Goal: Task Accomplishment & Management: Use online tool/utility

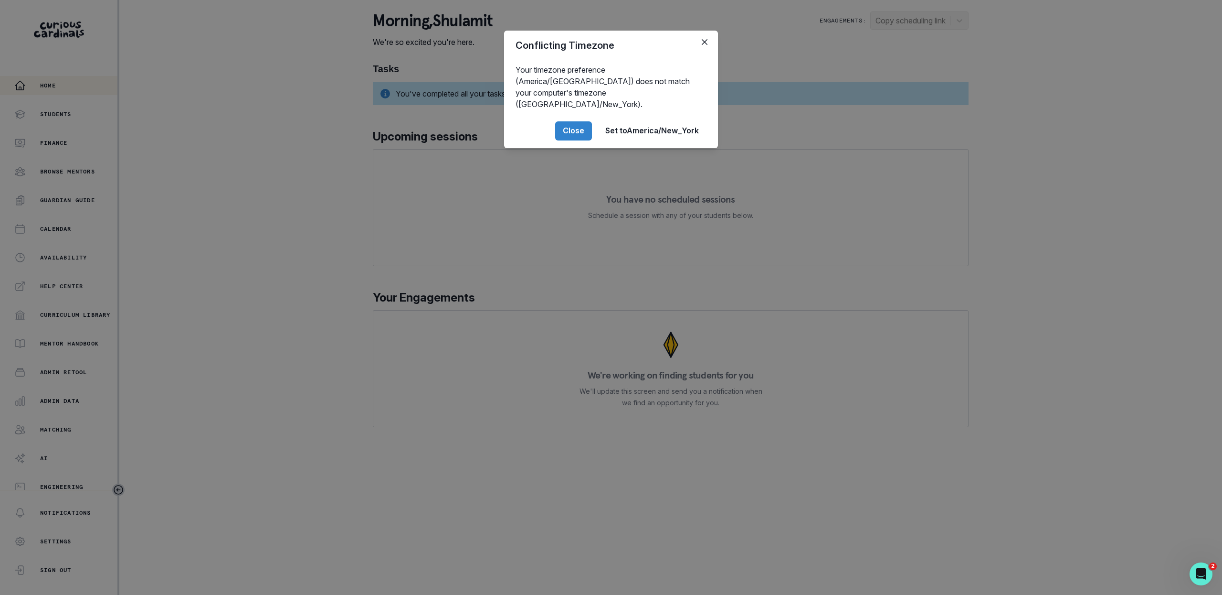
click at [82, 292] on div "Conflicting Timezone Your timezone preference (America/[GEOGRAPHIC_DATA]) does …" at bounding box center [611, 297] width 1222 height 595
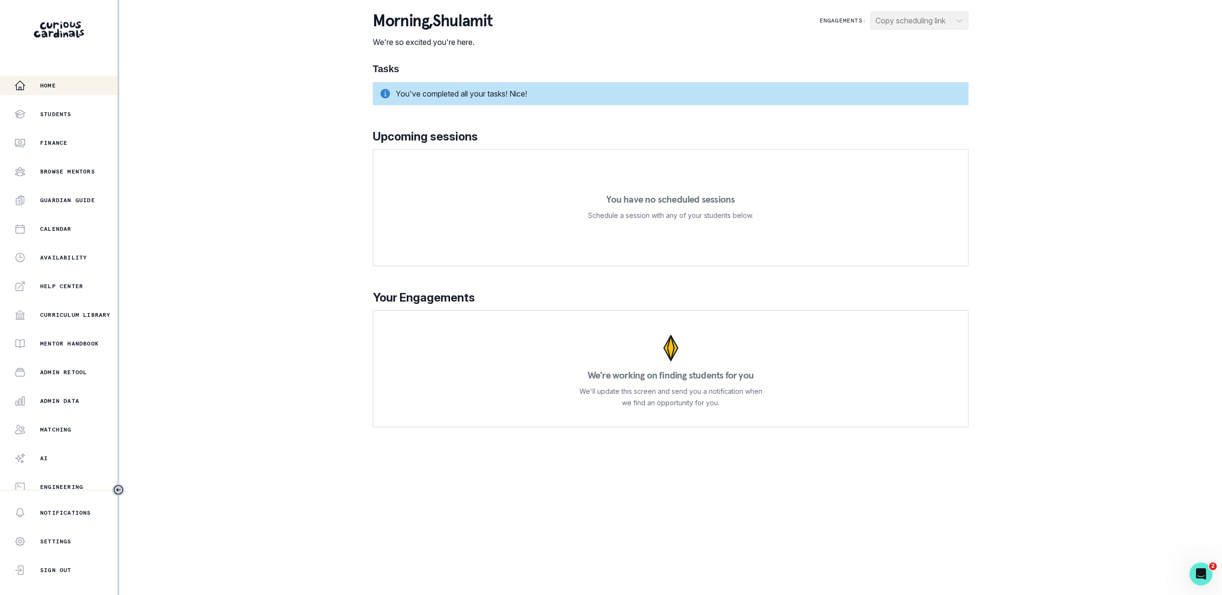
scroll to position [6, 0]
click at [85, 379] on div "Home Students Finance Browse Mentors Guardian Guide Calendar Availability Help …" at bounding box center [58, 283] width 117 height 414
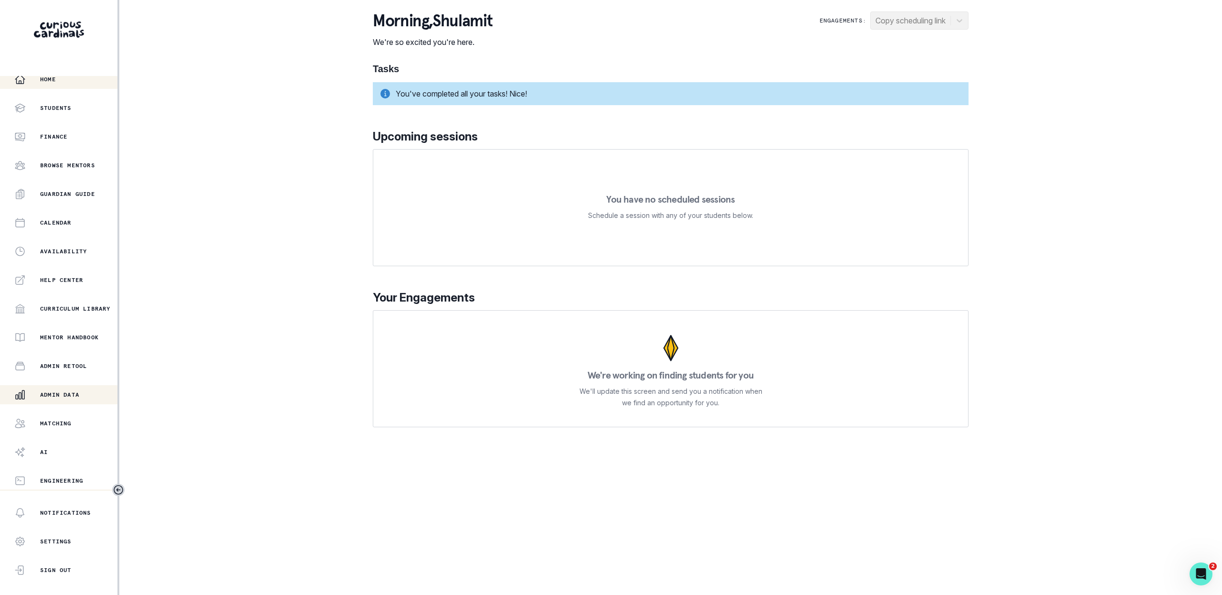
click at [85, 394] on div "Admin Data" at bounding box center [65, 394] width 103 height 11
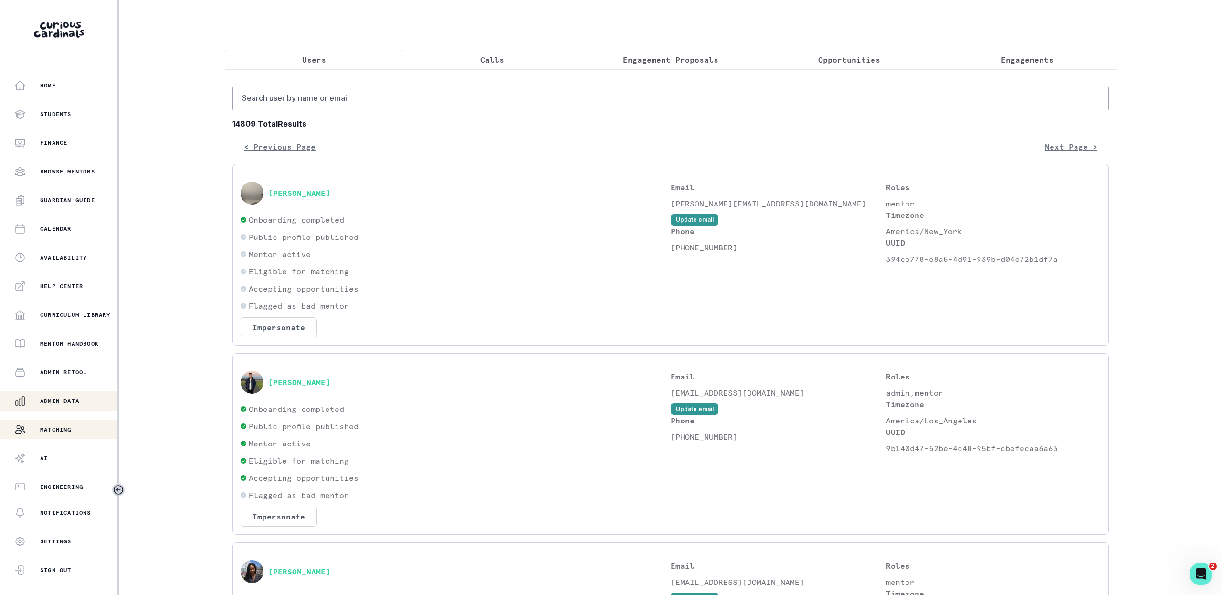
click at [72, 420] on button "Matching" at bounding box center [58, 429] width 117 height 19
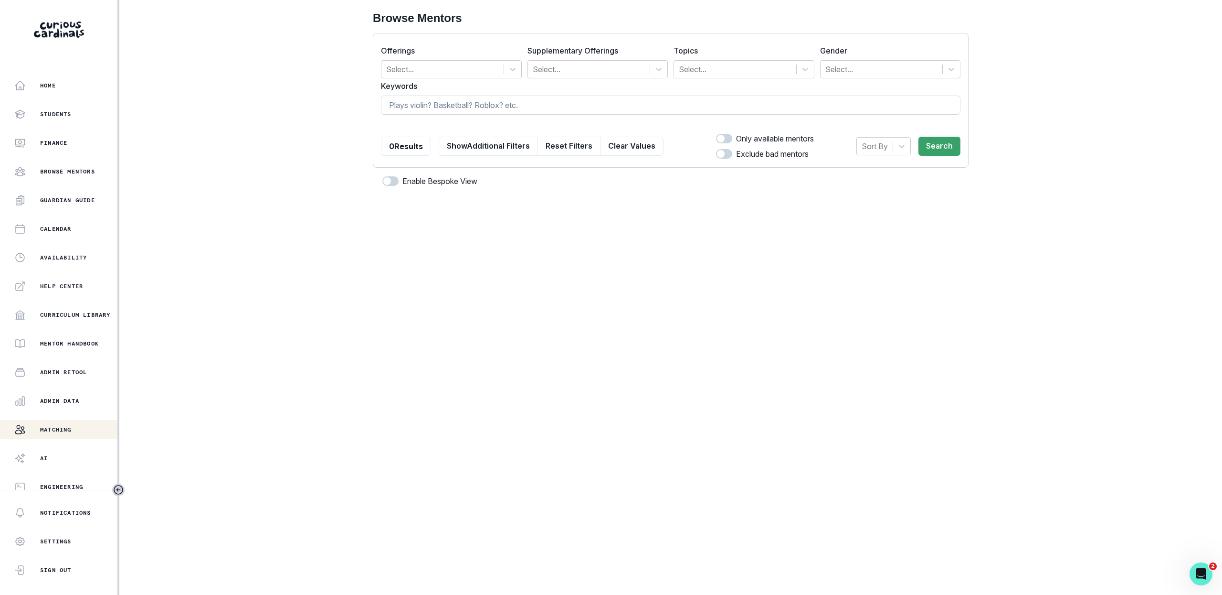
click at [448, 114] on input at bounding box center [671, 105] width 580 height 19
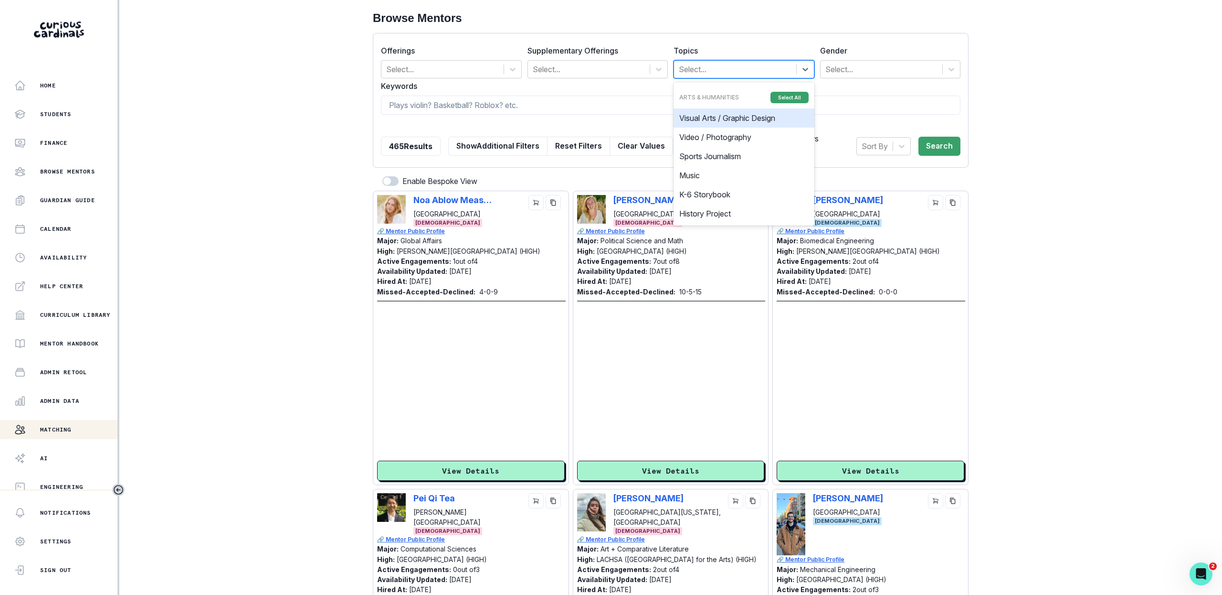
click at [727, 68] on div at bounding box center [735, 69] width 113 height 13
type input "[PERSON_NAME]"
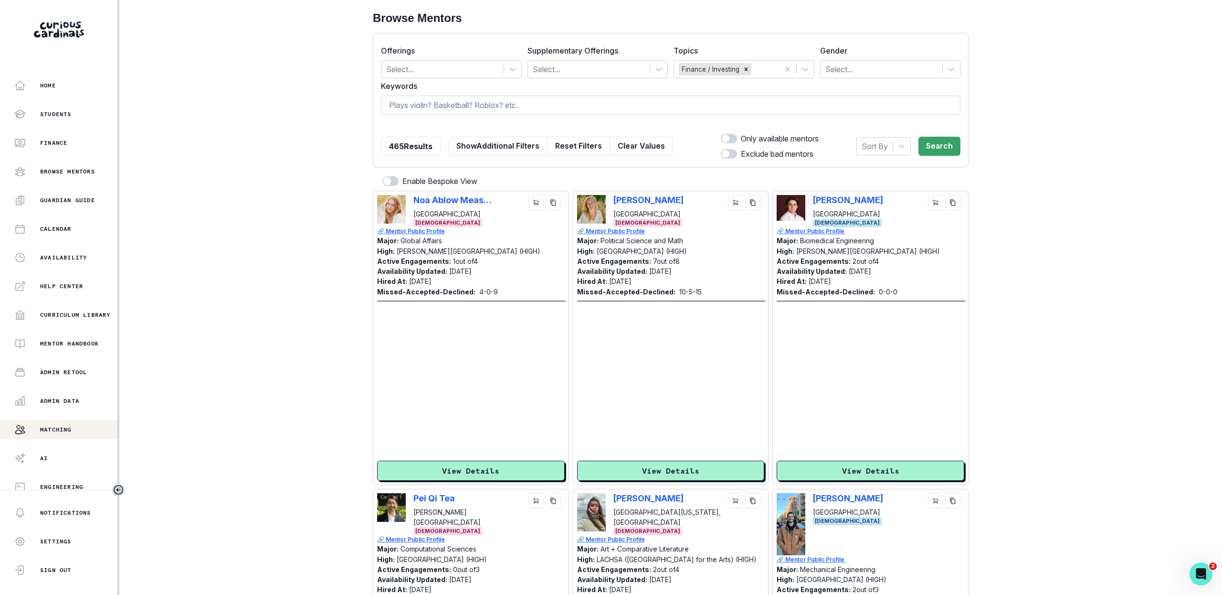
click at [689, 99] on input at bounding box center [671, 105] width 580 height 19
type input "chess"
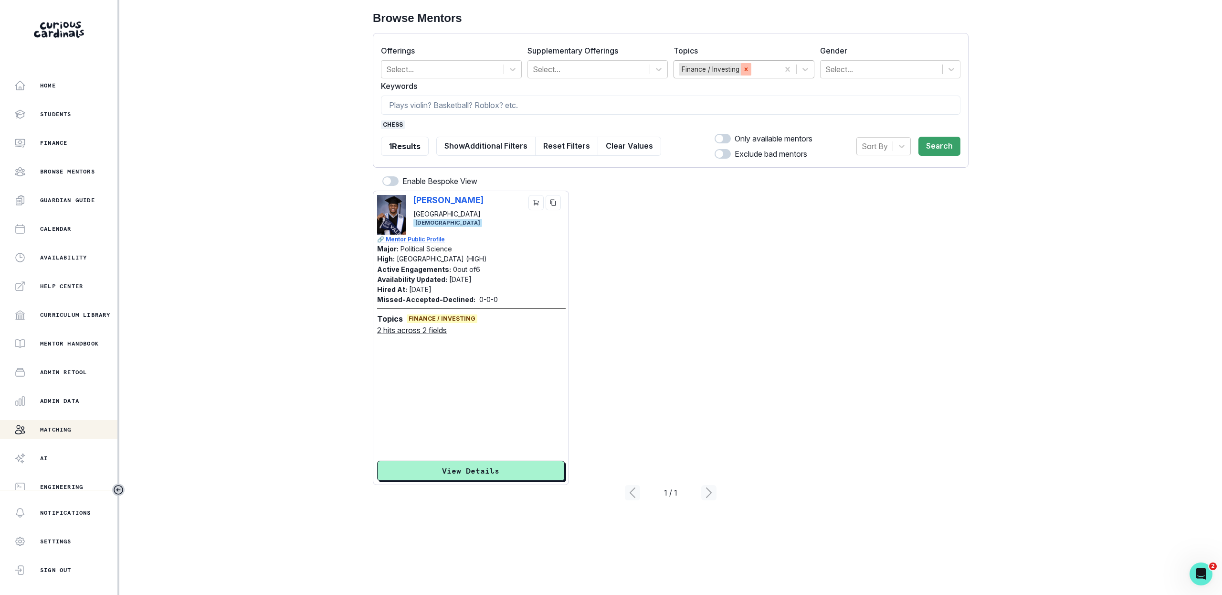
click at [747, 71] on icon "Remove Finance / Investing" at bounding box center [746, 69] width 7 height 7
click at [943, 149] on button "Search" at bounding box center [940, 146] width 42 height 19
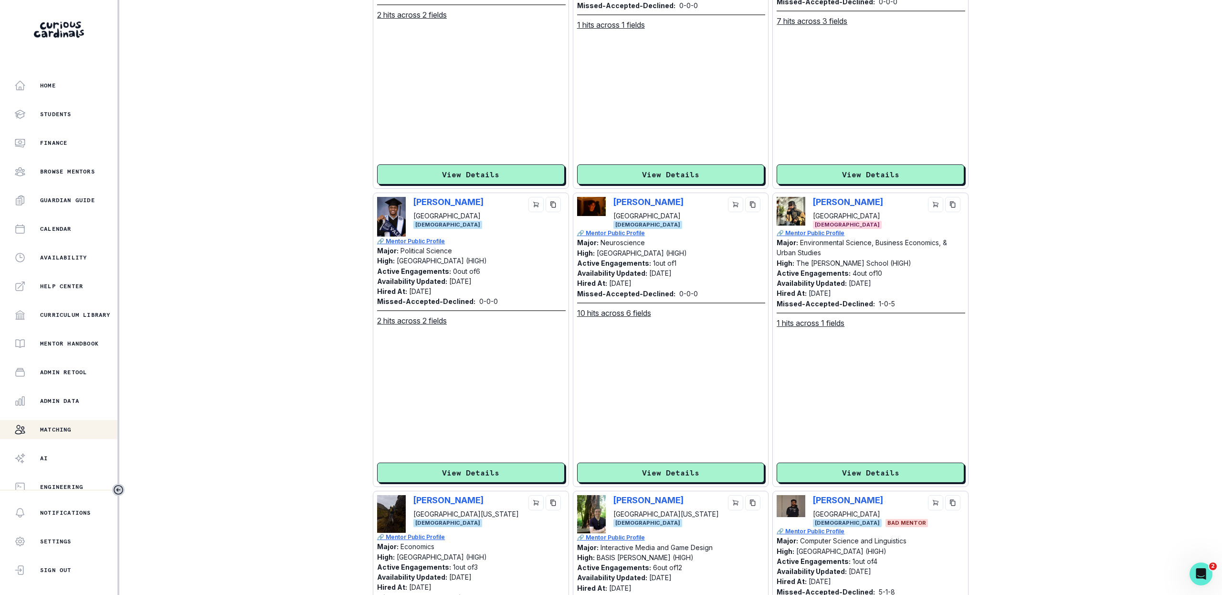
scroll to position [157, 0]
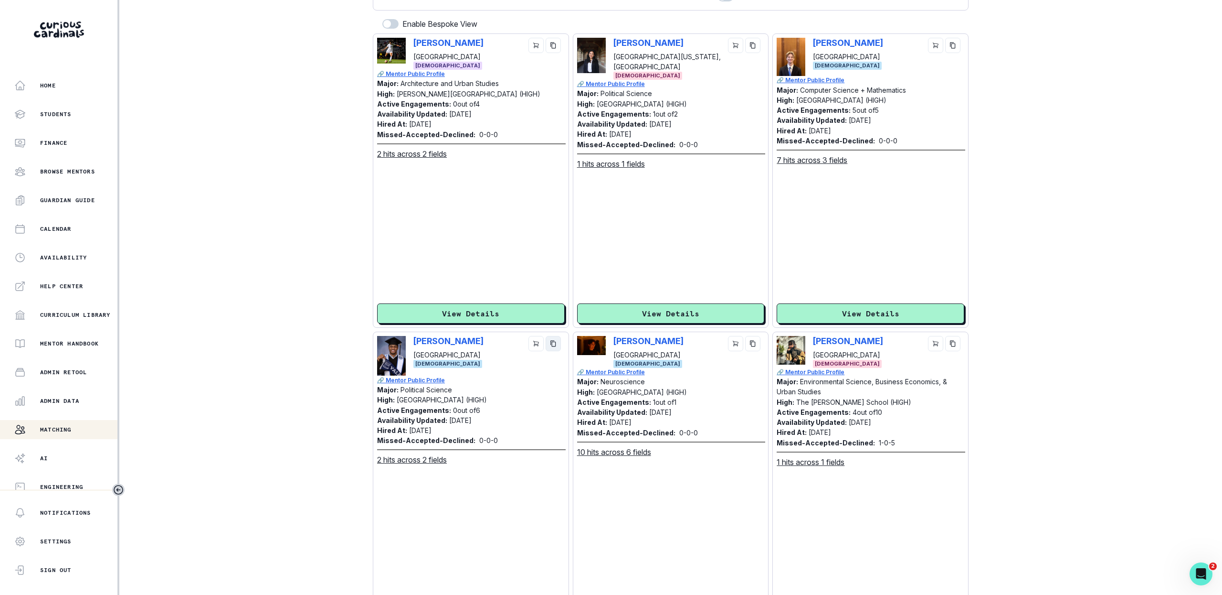
click at [550, 340] on icon "copy" at bounding box center [553, 343] width 7 height 7
click at [750, 349] on button "copy" at bounding box center [752, 343] width 15 height 15
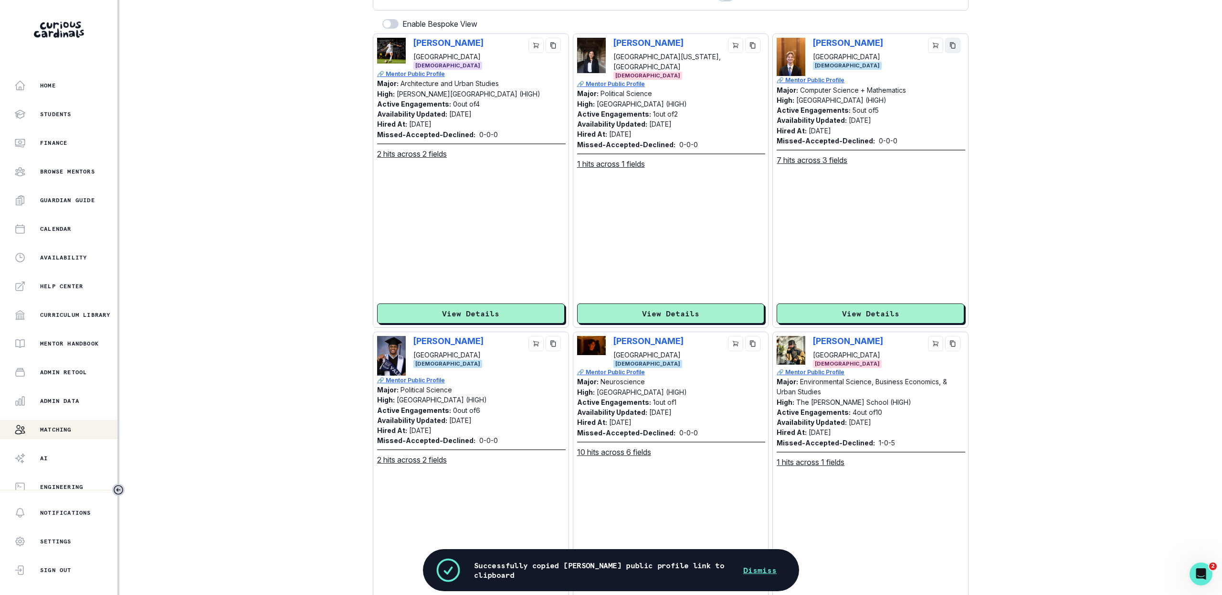
click at [956, 42] on icon "copy" at bounding box center [953, 45] width 7 height 7
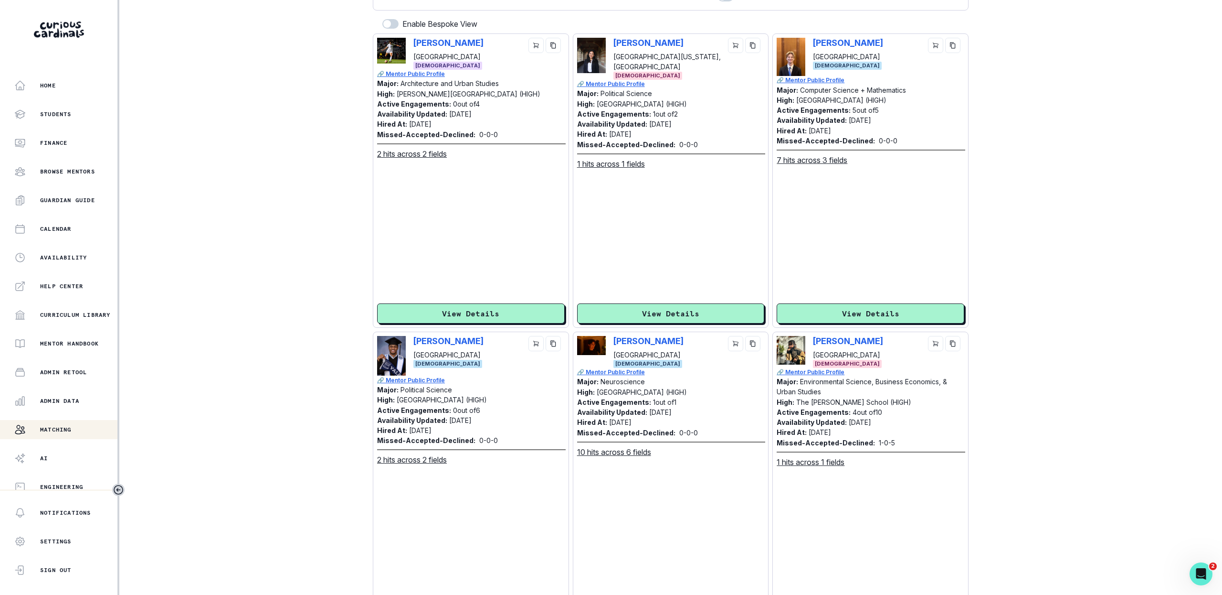
scroll to position [0, 0]
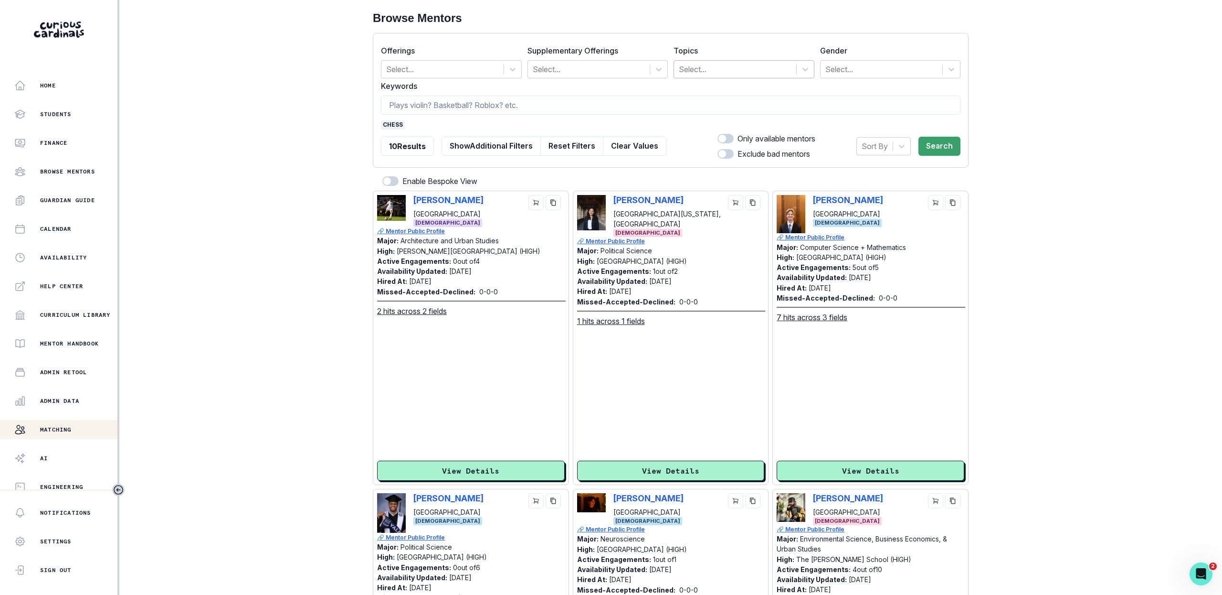
click at [393, 122] on span "chess" at bounding box center [393, 124] width 24 height 9
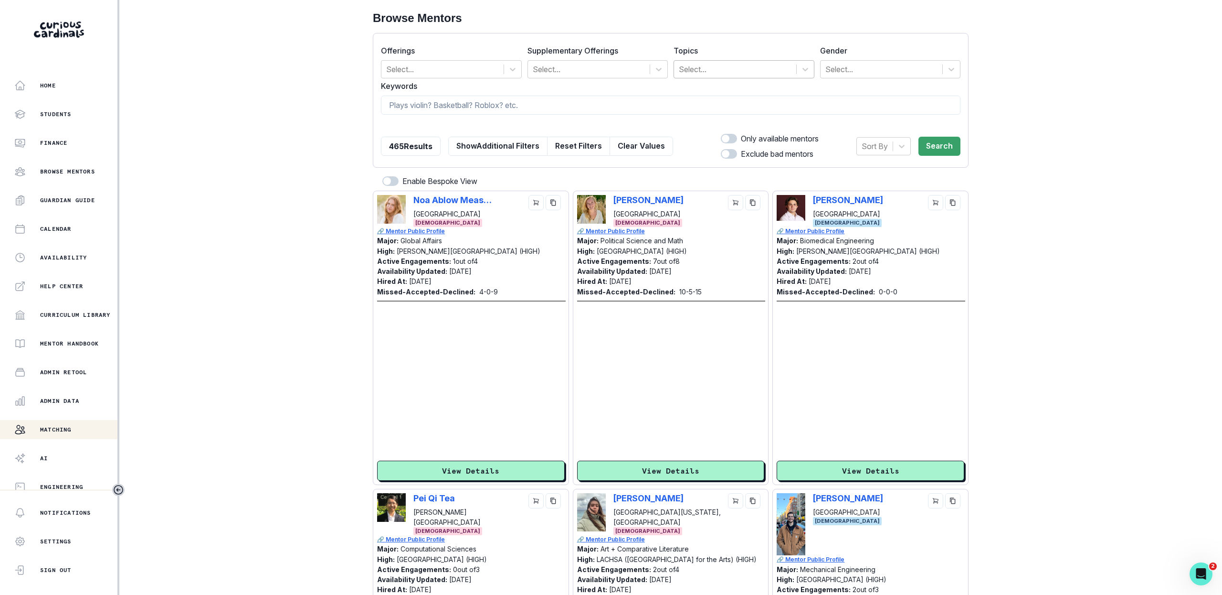
click at [717, 71] on div at bounding box center [735, 69] width 113 height 13
type input "inves"
click at [931, 156] on div "Sort By Search" at bounding box center [909, 146] width 104 height 27
click at [934, 154] on button "Search" at bounding box center [940, 146] width 42 height 19
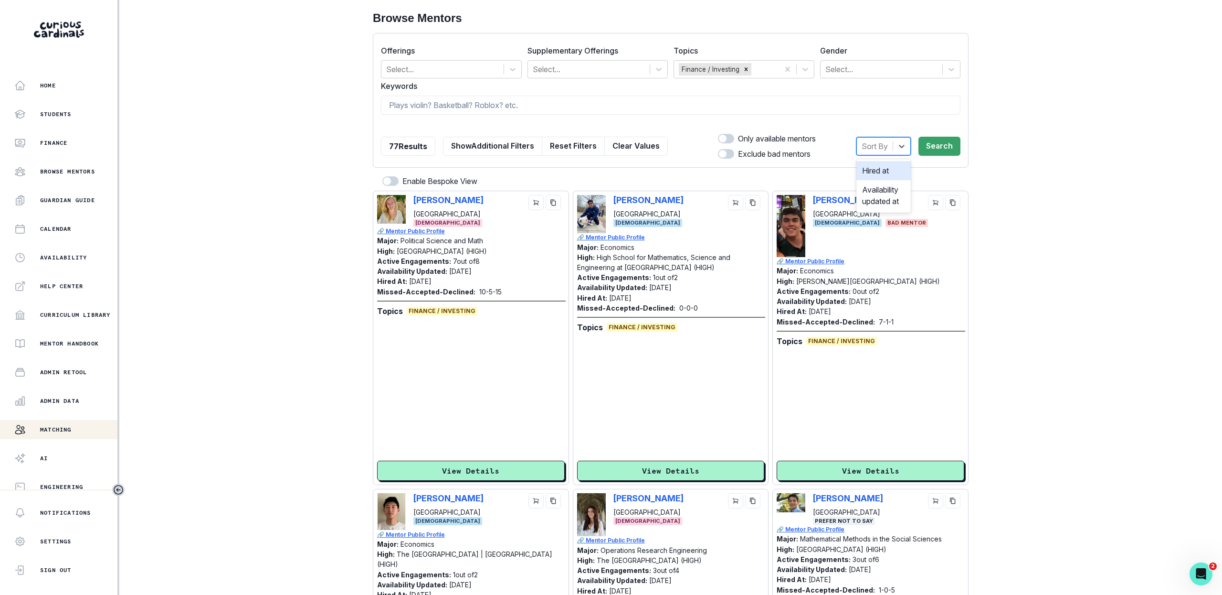
click at [874, 149] on div at bounding box center [875, 145] width 26 height 13
click at [876, 170] on div "Hired at" at bounding box center [884, 170] width 54 height 19
click at [937, 154] on button "Search" at bounding box center [940, 146] width 42 height 19
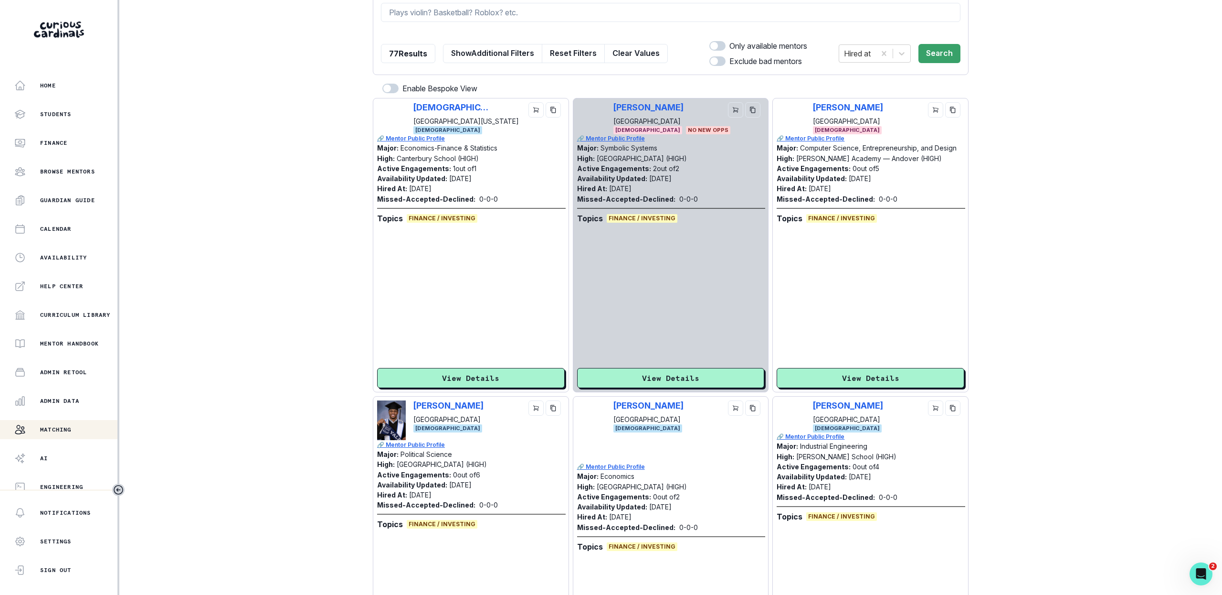
scroll to position [92, 0]
click at [755, 412] on icon "copy" at bounding box center [753, 408] width 7 height 7
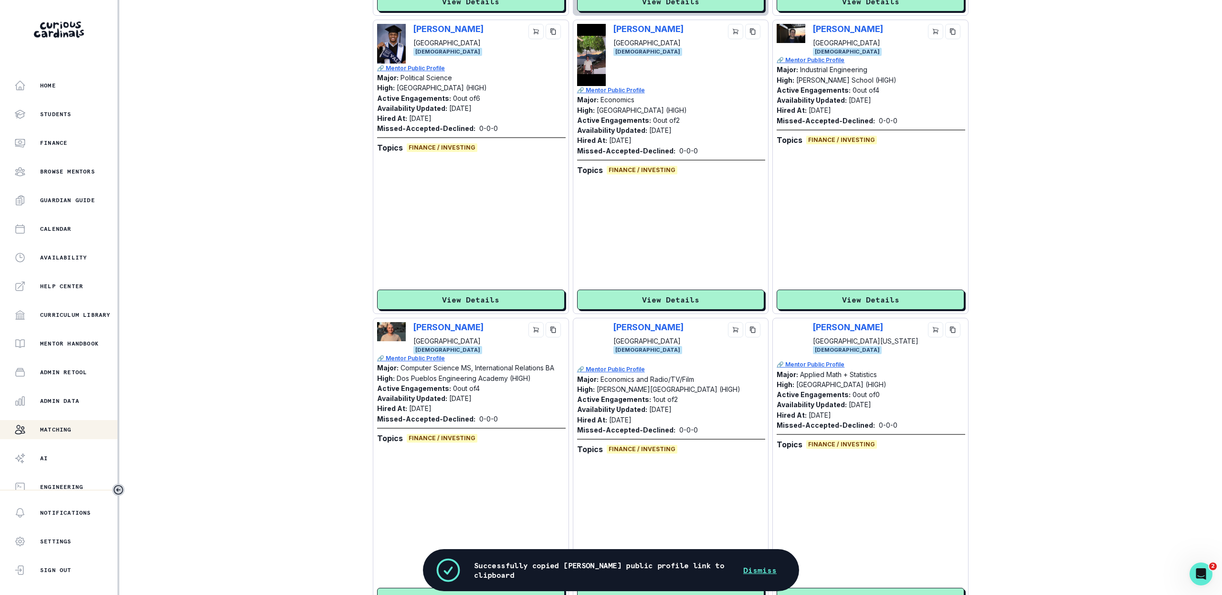
scroll to position [564, 0]
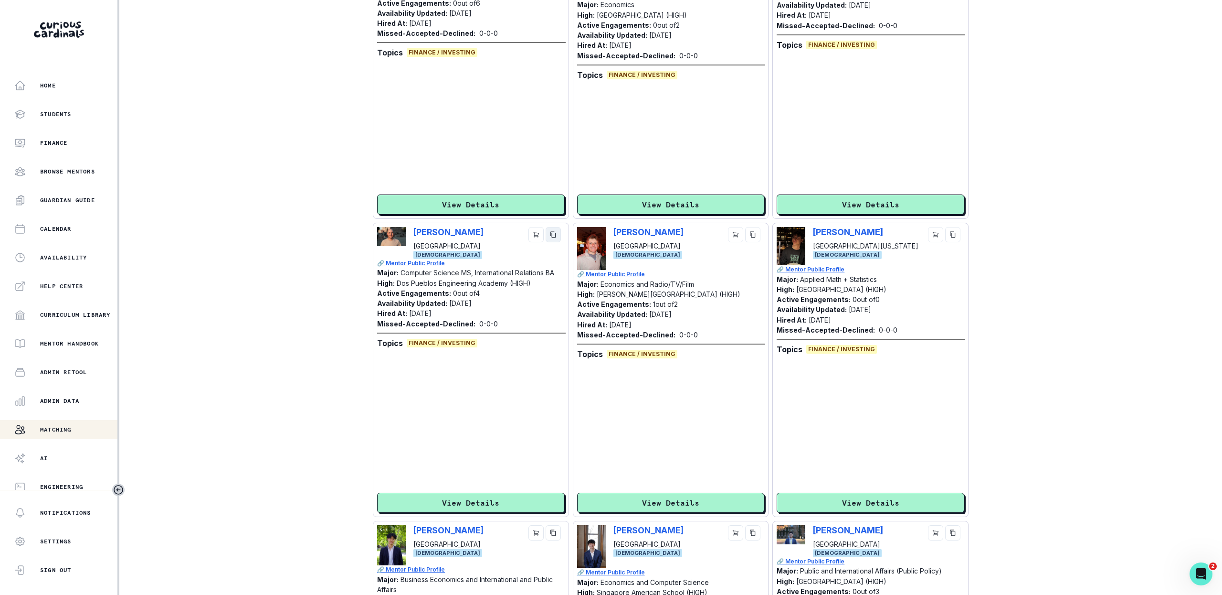
click at [555, 237] on icon "copy" at bounding box center [553, 234] width 7 height 7
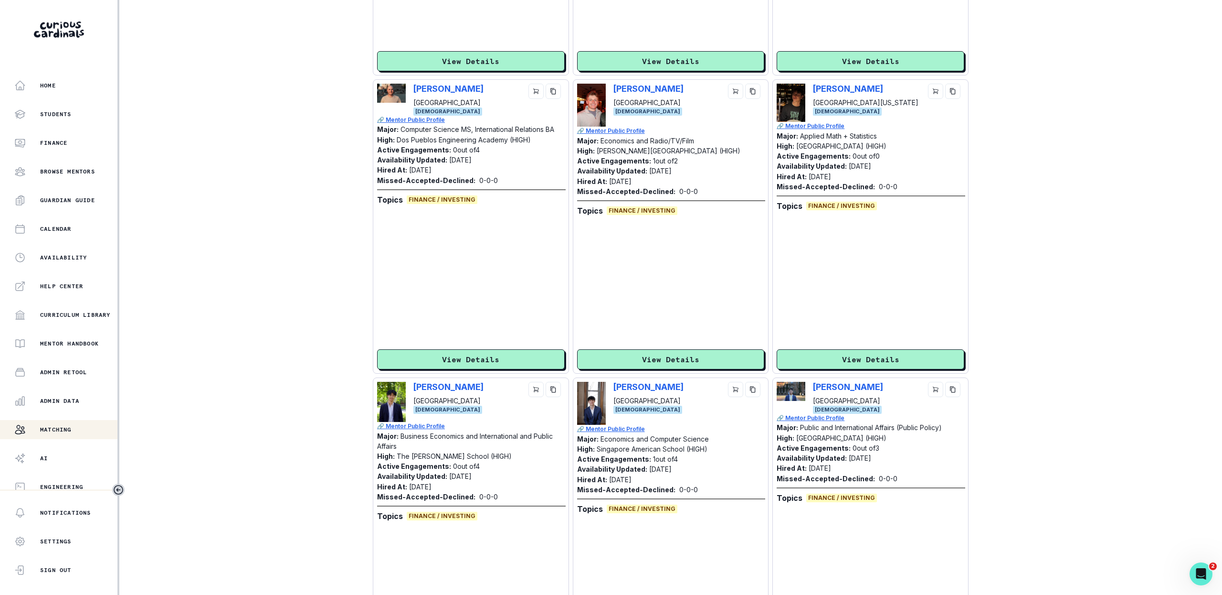
scroll to position [714, 0]
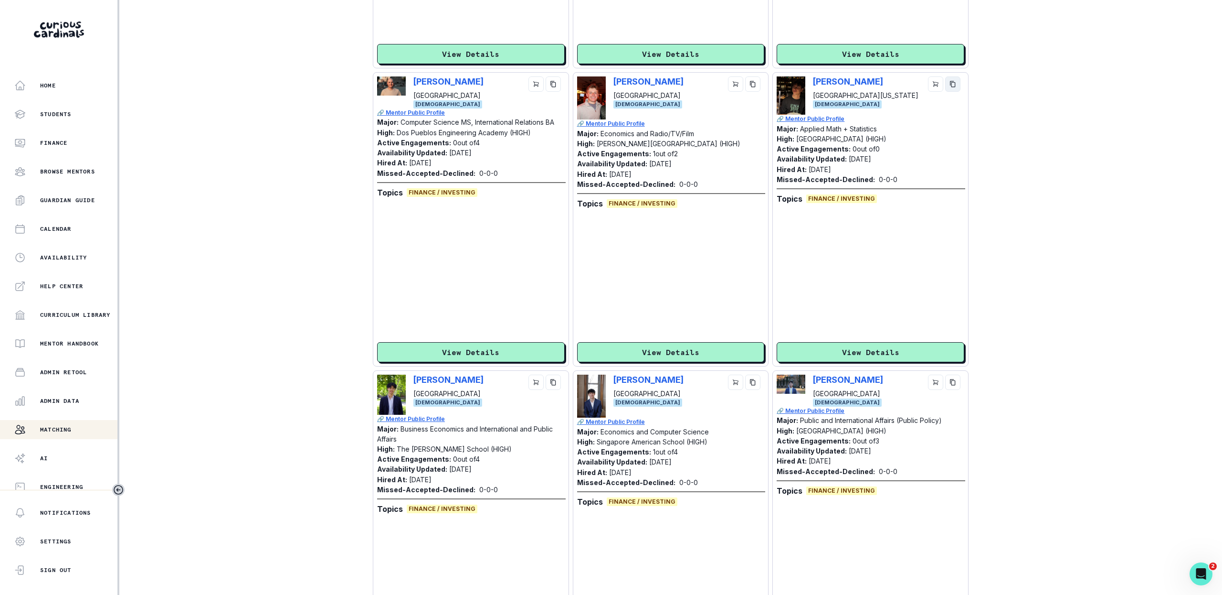
click at [953, 81] on icon "copy" at bounding box center [953, 84] width 7 height 7
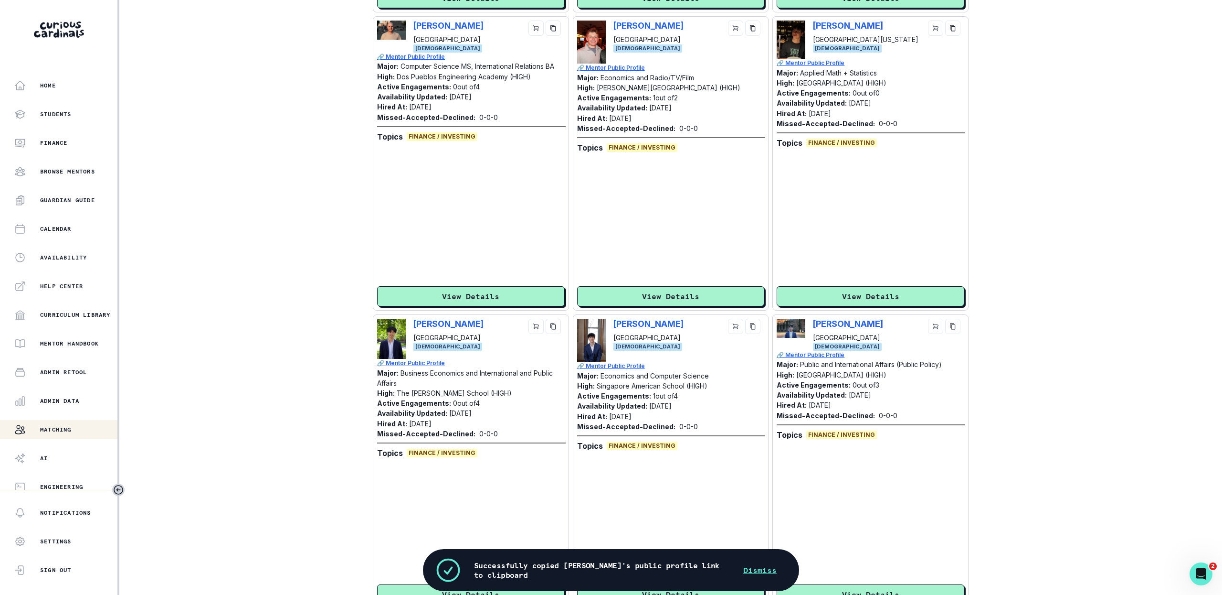
scroll to position [769, 0]
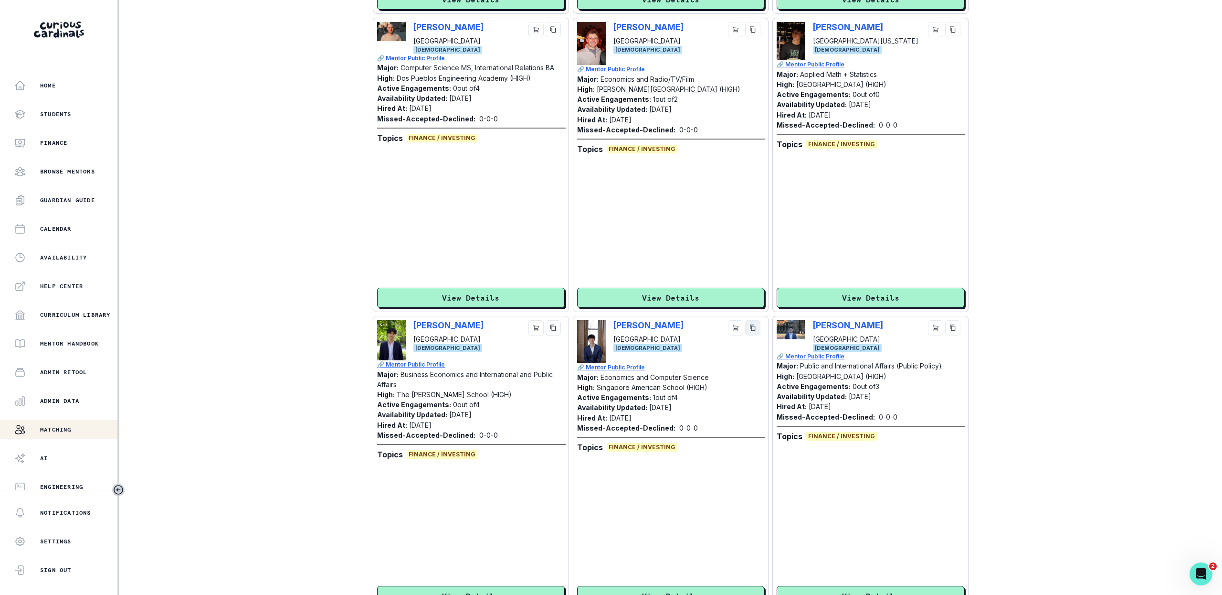
click at [754, 327] on icon "copy" at bounding box center [753, 327] width 7 height 7
